Goal: Task Accomplishment & Management: Complete application form

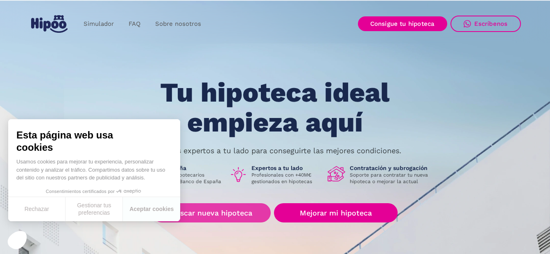
click at [239, 216] on link "Buscar nueva hipoteca" at bounding box center [211, 212] width 118 height 19
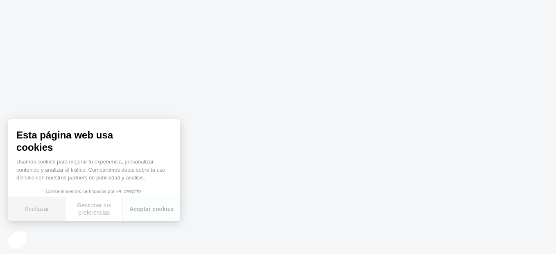
click at [47, 209] on button "Rechazar" at bounding box center [36, 209] width 57 height 24
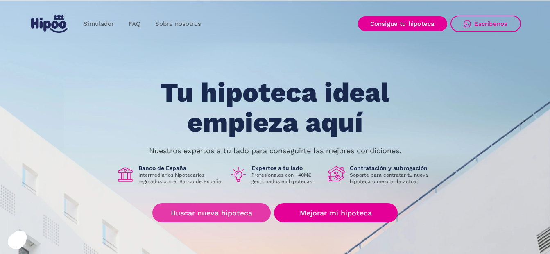
click at [224, 212] on link "Buscar nueva hipoteca" at bounding box center [211, 212] width 118 height 19
